Goal: Task Accomplishment & Management: Complete application form

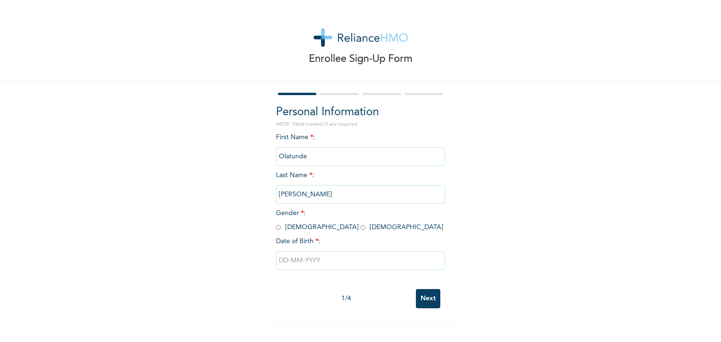
click at [276, 227] on input "radio" at bounding box center [278, 227] width 5 height 9
radio input "true"
click at [289, 259] on input "text" at bounding box center [360, 260] width 169 height 19
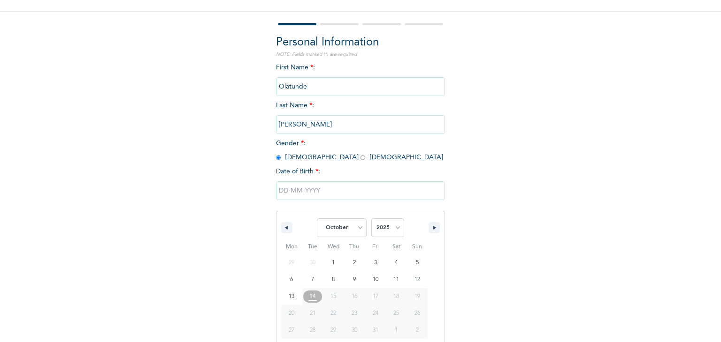
scroll to position [84, 0]
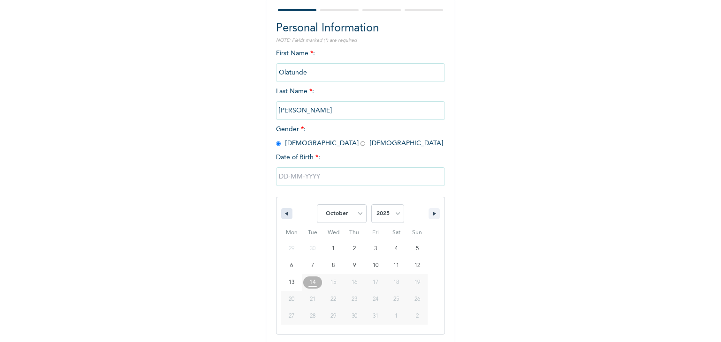
click at [283, 216] on icon "button" at bounding box center [285, 214] width 5 height 4
select select "8"
click at [381, 214] on select "2025 2024 2023 2022 2021 2020 2019 2018 2017 2016 2015 2014 2013 2012 2011 2010…" at bounding box center [387, 214] width 33 height 19
select select "1986"
click at [371, 205] on select "2025 2024 2023 2022 2021 2020 2019 2018 2017 2016 2015 2014 2013 2012 2011 2010…" at bounding box center [387, 214] width 33 height 19
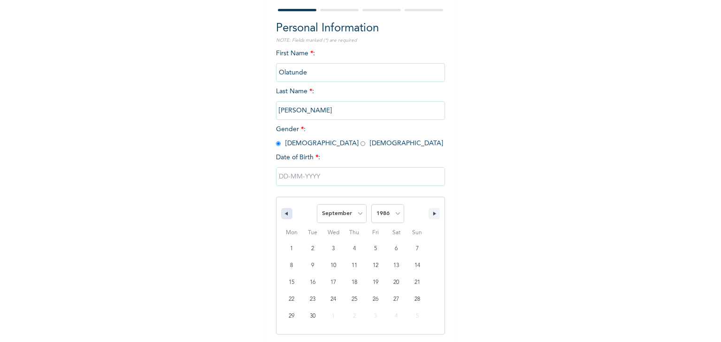
click at [283, 215] on icon "button" at bounding box center [285, 214] width 5 height 4
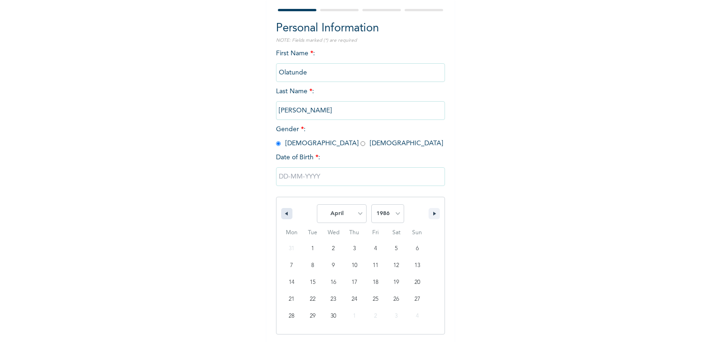
click at [283, 215] on icon "button" at bounding box center [285, 214] width 5 height 4
click at [357, 215] on select "January February March April May June July August September October November De…" at bounding box center [342, 214] width 50 height 19
click at [433, 214] on icon "button" at bounding box center [435, 214] width 5 height 4
select select "3"
type input "04/13/1986"
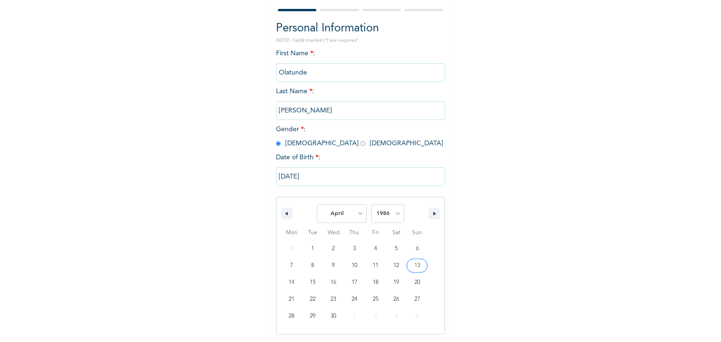
scroll to position [0, 0]
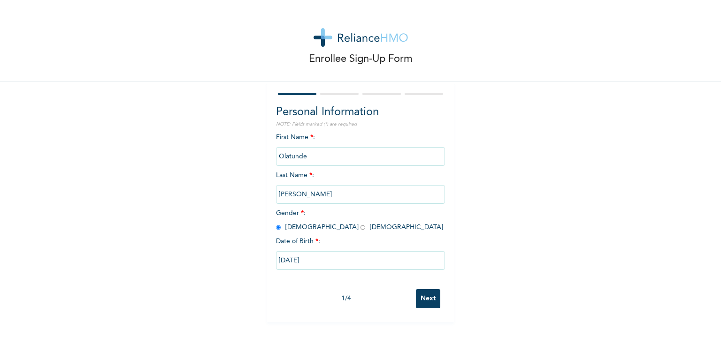
click at [422, 301] on input "Next" at bounding box center [428, 298] width 24 height 19
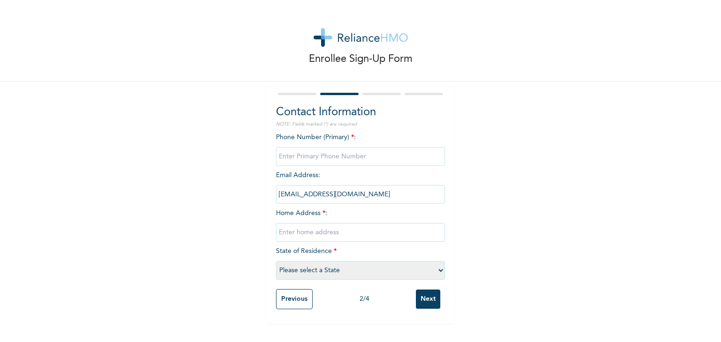
click at [325, 155] on input "phone" at bounding box center [360, 156] width 169 height 19
type input "07033144380"
type input "LEKKI"
click at [326, 160] on input "phone" at bounding box center [360, 156] width 169 height 19
click at [287, 184] on div "Phone Number (Primary) * : Email Address : olatundesemma@yahoo.com Home Address…" at bounding box center [360, 209] width 169 height 152
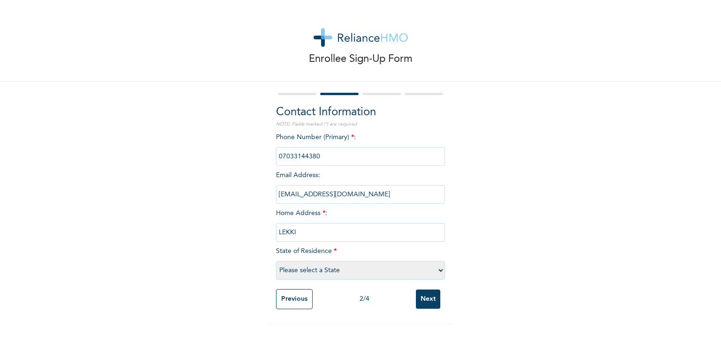
click at [327, 178] on div "Phone Number (Primary) * : Email Address : olatundesemma@yahoo.com Home Address…" at bounding box center [360, 209] width 169 height 152
click at [338, 176] on div "Phone Number (Primary) * : Email Address : olatundesemma@yahoo.com Home Address…" at bounding box center [360, 209] width 169 height 152
click at [340, 214] on div "Phone Number (Primary) * : Email Address : olatundesemma@yahoo.com Home Address…" at bounding box center [360, 209] width 169 height 152
click at [347, 217] on div "Phone Number (Primary) * : Email Address : olatundesemma@yahoo.com Home Address…" at bounding box center [360, 209] width 169 height 152
click at [348, 213] on div "Phone Number (Primary) * : Email Address : olatundesemma@yahoo.com Home Address…" at bounding box center [360, 209] width 169 height 152
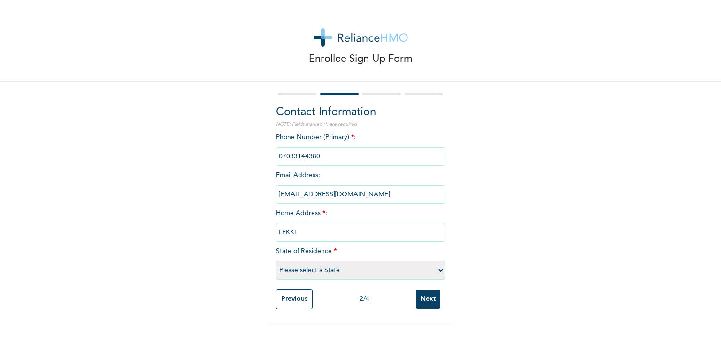
click at [322, 213] on span "*" at bounding box center [323, 213] width 3 height 7
click at [287, 214] on span "Home Address * : LEKKI" at bounding box center [360, 223] width 169 height 26
click at [425, 211] on div "Phone Number (Primary) * : Email Address : olatundesemma@yahoo.com Home Address…" at bounding box center [360, 209] width 169 height 152
click at [297, 235] on input "LEKKI" at bounding box center [360, 232] width 169 height 19
click at [336, 160] on input "phone" at bounding box center [360, 156] width 169 height 19
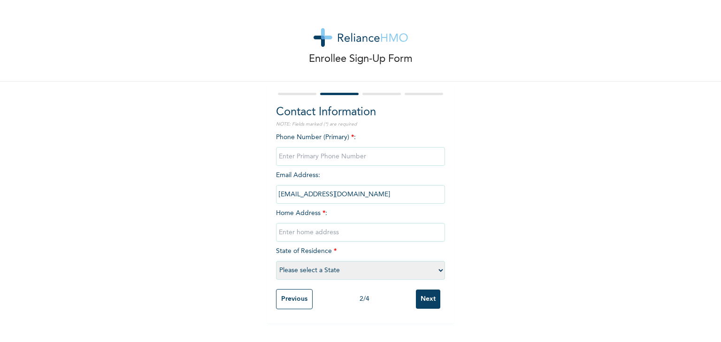
click at [325, 156] on input "phone" at bounding box center [360, 156] width 169 height 19
type input "07033144380"
click at [296, 235] on input "text" at bounding box center [360, 232] width 169 height 19
type input "a"
click at [297, 231] on input "Atan otta" at bounding box center [360, 232] width 169 height 19
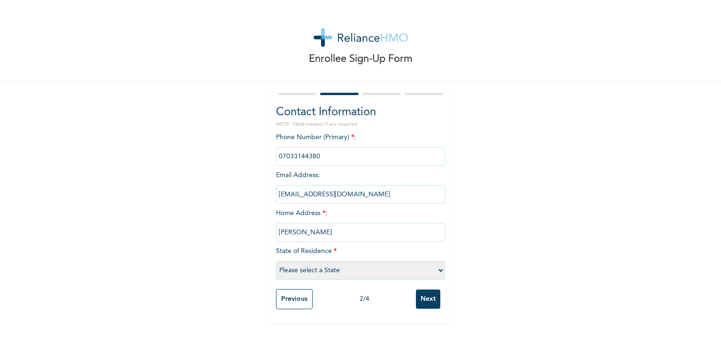
type input "Atan ota"
click at [337, 252] on div "Phone Number (Primary) * : Email Address : olatundesemma@yahoo.com Home Address…" at bounding box center [360, 209] width 169 height 152
click at [308, 252] on span "State of Residence * Please select a State Abia Abuja (FCT) Adamawa Akwa Ibom A…" at bounding box center [360, 261] width 169 height 26
click at [319, 270] on select "Please select a State Abia Abuja (FCT) Adamawa Akwa Ibom Anambra Bauchi Bayelsa…" at bounding box center [360, 270] width 169 height 19
select select "28"
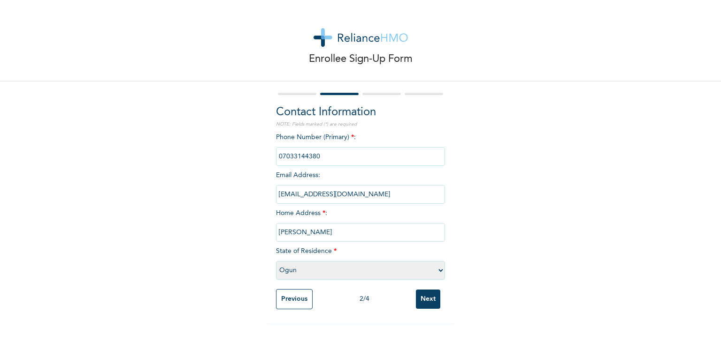
click at [276, 261] on select "Please select a State Abia Abuja (FCT) Adamawa Akwa Ibom Anambra Bauchi Bayelsa…" at bounding box center [360, 270] width 169 height 19
click at [349, 239] on input "Atan ota" at bounding box center [360, 232] width 169 height 19
click at [422, 300] on input "Next" at bounding box center [428, 299] width 24 height 19
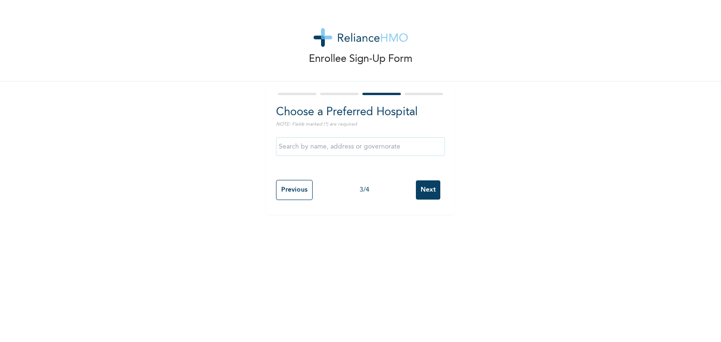
click at [341, 147] on input "text" at bounding box center [360, 146] width 169 height 19
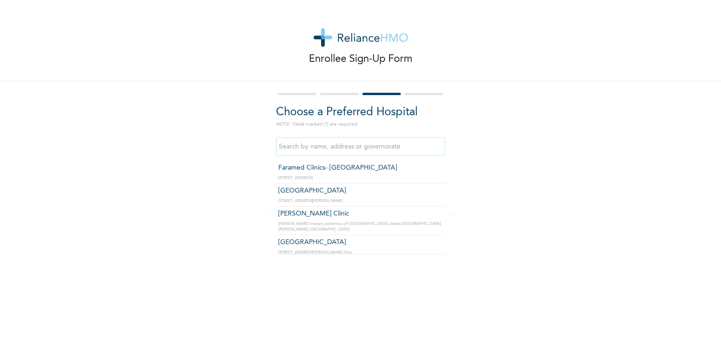
click at [296, 149] on input "text" at bounding box center [360, 146] width 169 height 19
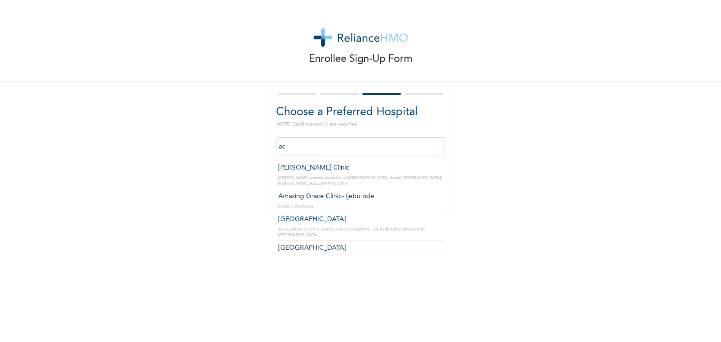
type input "a"
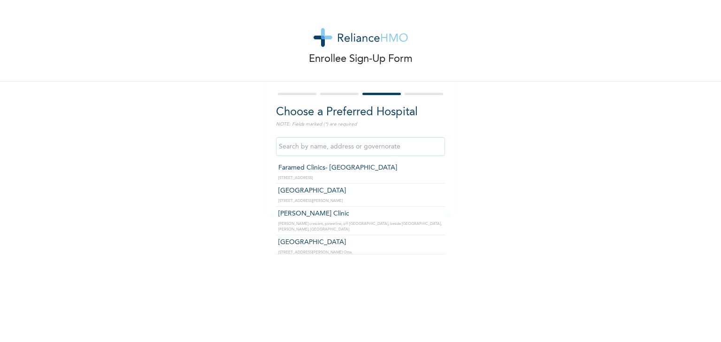
type input "Hetta Medical Centre"
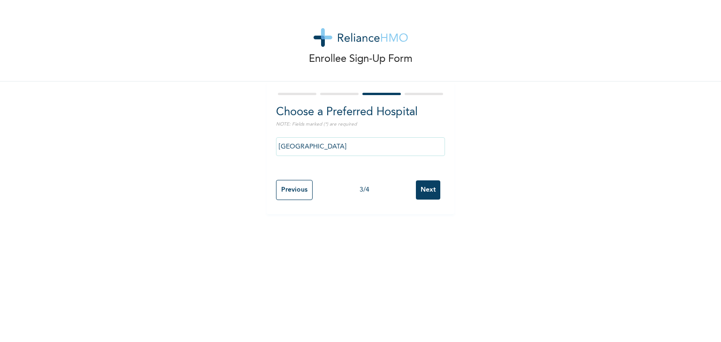
click at [425, 190] on input "Next" at bounding box center [428, 190] width 24 height 19
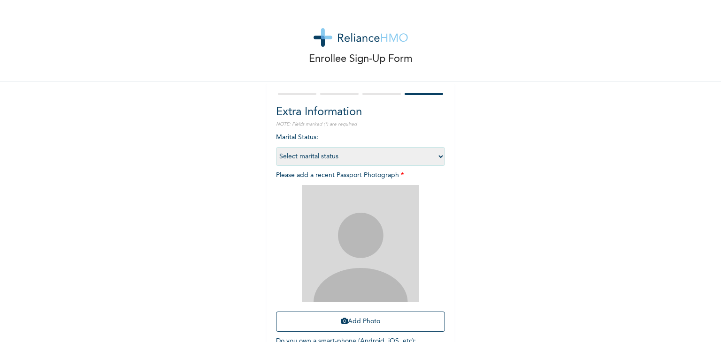
click at [336, 139] on div "Marital Status : Select marital status Single Married Divorced Widow/Widower Pl…" at bounding box center [360, 249] width 169 height 232
click at [323, 154] on select "Select marital status Single Married Divorced Widow/Widower" at bounding box center [360, 156] width 169 height 19
select select "2"
click at [276, 147] on select "Select marital status Single Married Divorced Widow/Widower" at bounding box center [360, 156] width 169 height 19
click at [378, 179] on div "Marital Status : Select marital status Single Married Divorced Widow/Widower Pl…" at bounding box center [360, 249] width 169 height 232
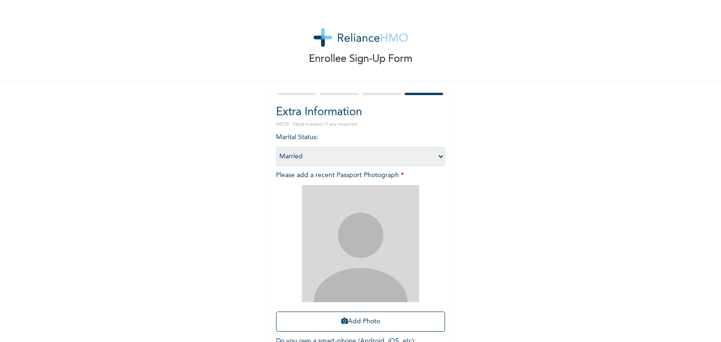
click at [373, 204] on img at bounding box center [360, 243] width 117 height 117
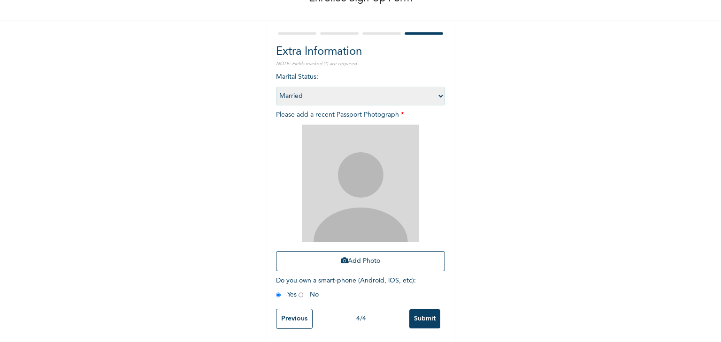
scroll to position [68, 0]
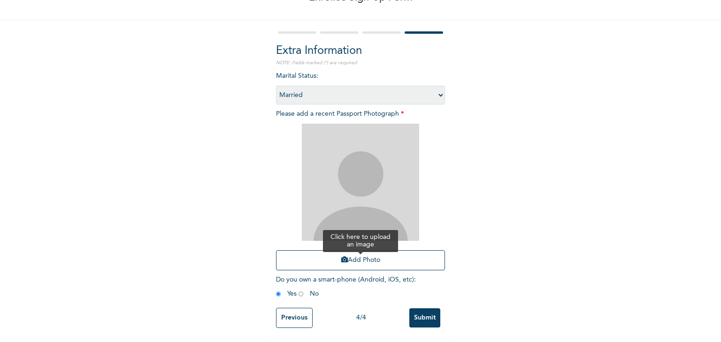
click at [351, 255] on button "Add Photo" at bounding box center [360, 261] width 169 height 20
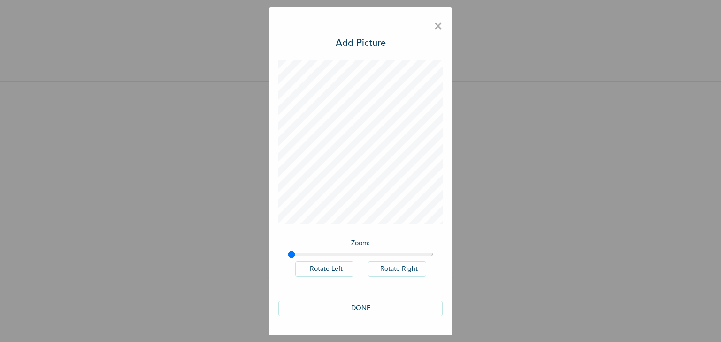
click at [357, 307] on button "DONE" at bounding box center [360, 308] width 164 height 15
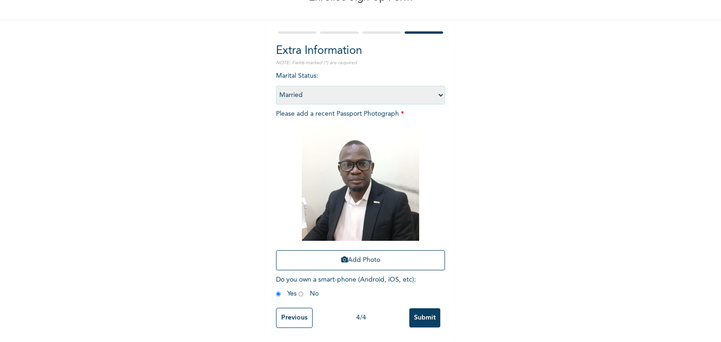
scroll to position [68, 0]
click at [426, 313] on input "Submit" at bounding box center [424, 318] width 31 height 19
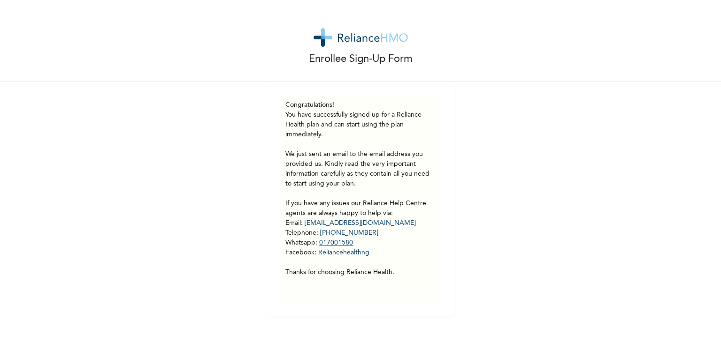
click at [328, 245] on link "017001580" at bounding box center [336, 243] width 34 height 7
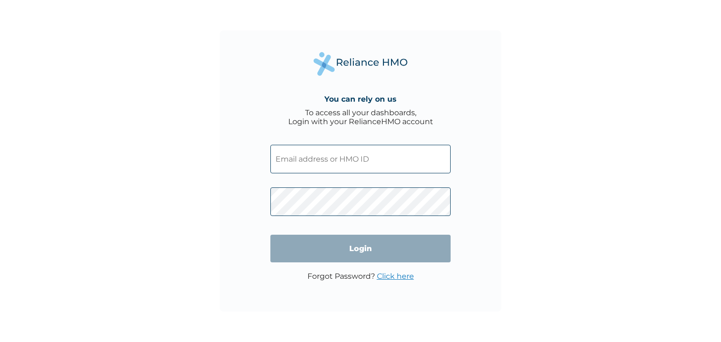
paste input "BPU/10057/A"
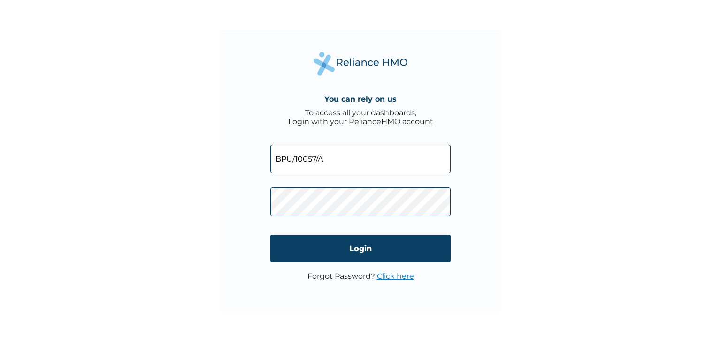
type input "BPU/10057/A"
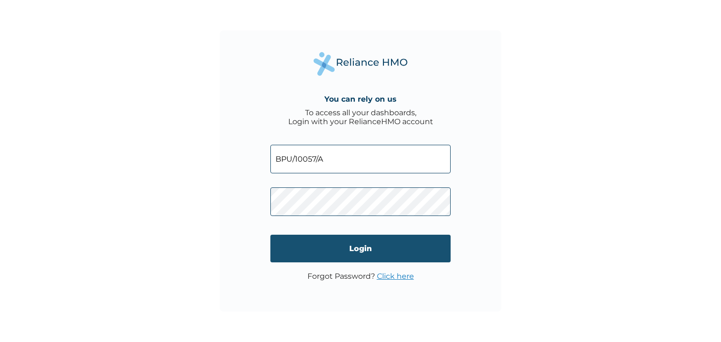
click at [358, 251] on input "Login" at bounding box center [360, 249] width 180 height 28
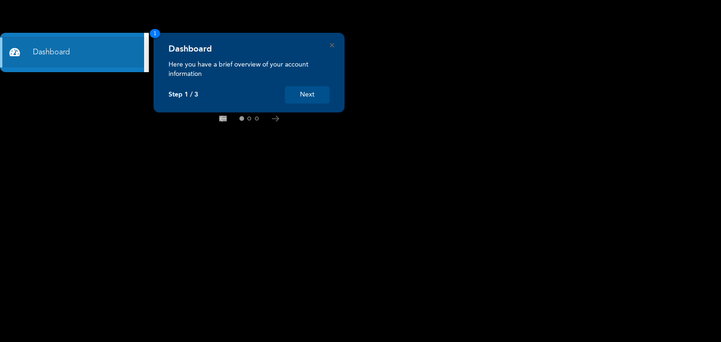
click at [308, 96] on button "Next" at bounding box center [307, 94] width 45 height 17
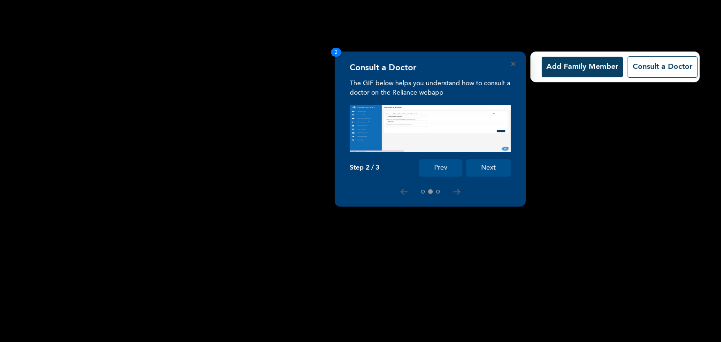
click at [570, 66] on button "Add Family Member" at bounding box center [581, 67] width 81 height 21
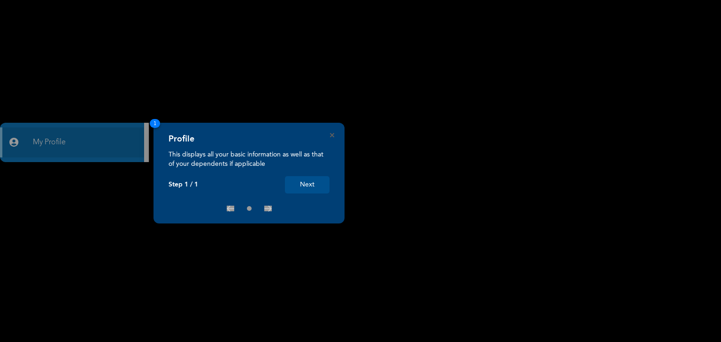
click at [305, 186] on button "Next" at bounding box center [307, 184] width 45 height 17
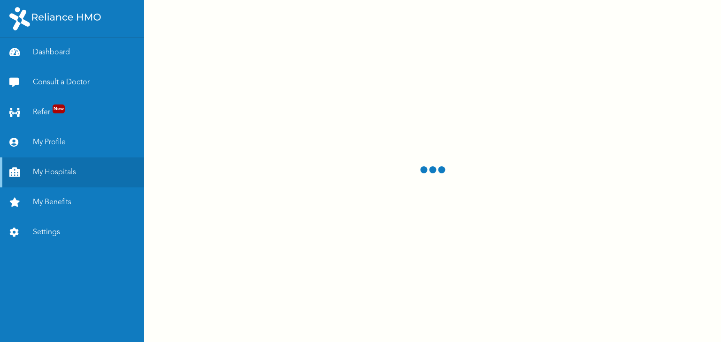
click at [45, 174] on link "My Hospitals" at bounding box center [72, 173] width 144 height 30
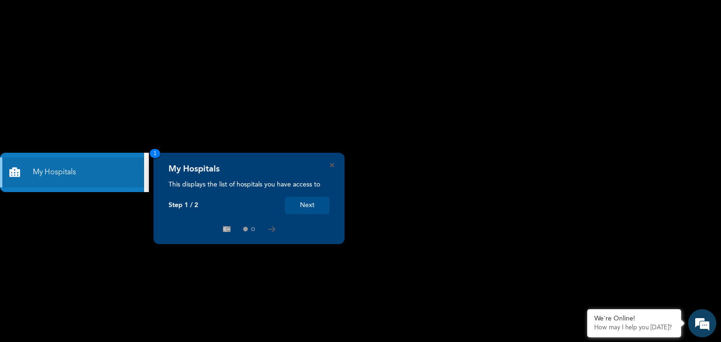
click at [310, 205] on button "Next" at bounding box center [307, 205] width 45 height 17
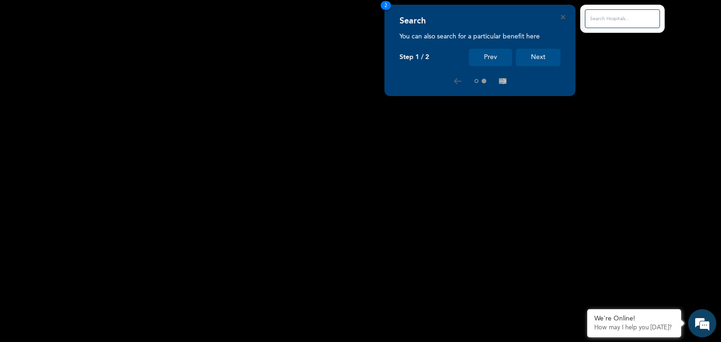
click at [536, 58] on button "Next" at bounding box center [538, 57] width 45 height 17
click at [610, 17] on input "text" at bounding box center [622, 18] width 75 height 19
click at [537, 59] on button "Next" at bounding box center [538, 57] width 45 height 17
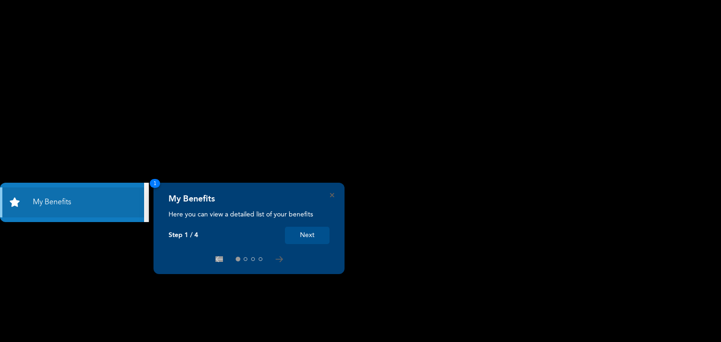
click at [308, 237] on button "Next" at bounding box center [307, 235] width 45 height 17
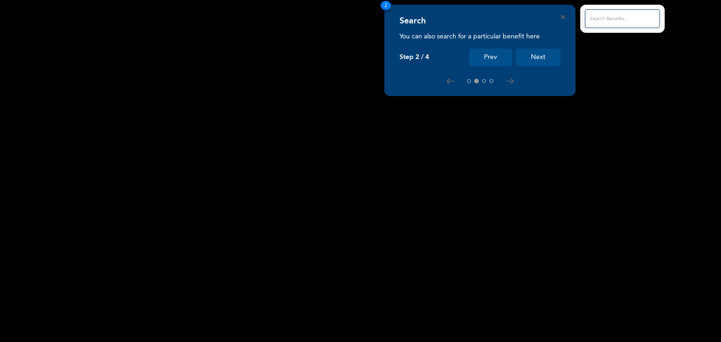
click at [541, 57] on button "Next" at bounding box center [538, 57] width 45 height 17
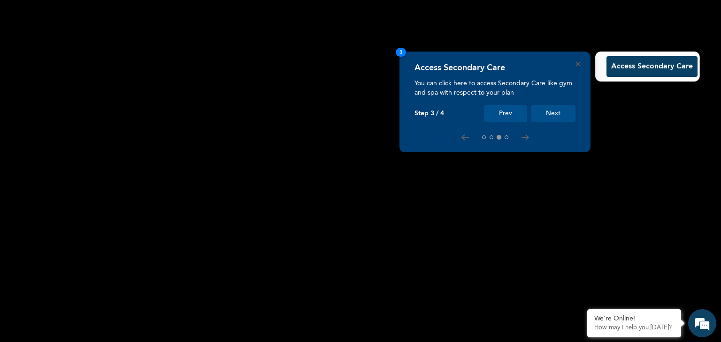
click at [560, 117] on button "Next" at bounding box center [553, 113] width 45 height 17
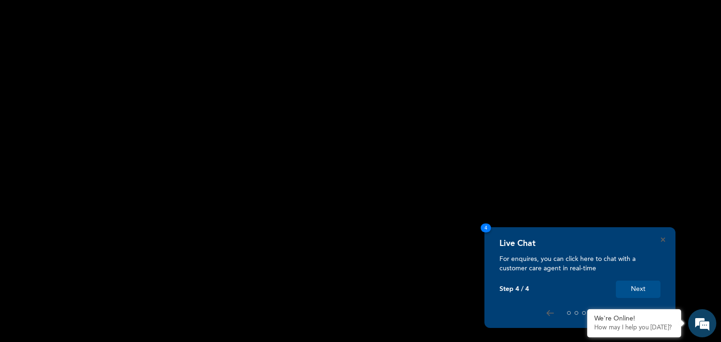
click at [641, 288] on button "Next" at bounding box center [638, 289] width 45 height 17
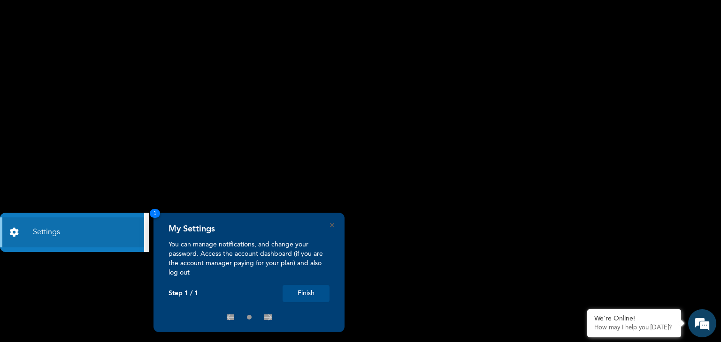
click at [300, 293] on button "Finish" at bounding box center [305, 293] width 47 height 17
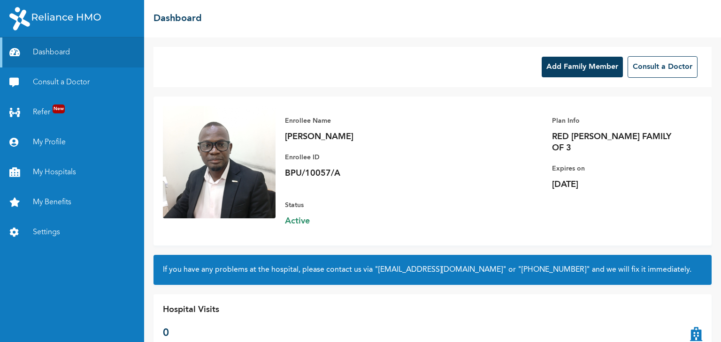
scroll to position [16, 0]
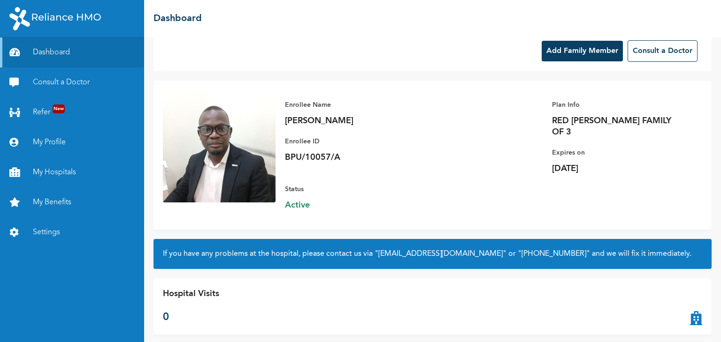
click at [586, 57] on button "Add Family Member" at bounding box center [581, 51] width 81 height 21
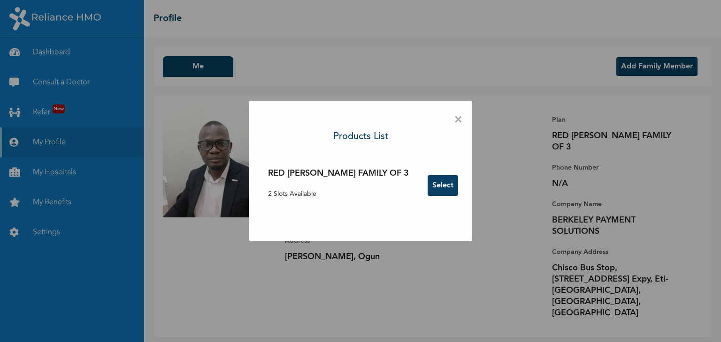
click at [427, 186] on button "Select" at bounding box center [442, 185] width 30 height 21
